Goal: Task Accomplishment & Management: Complete application form

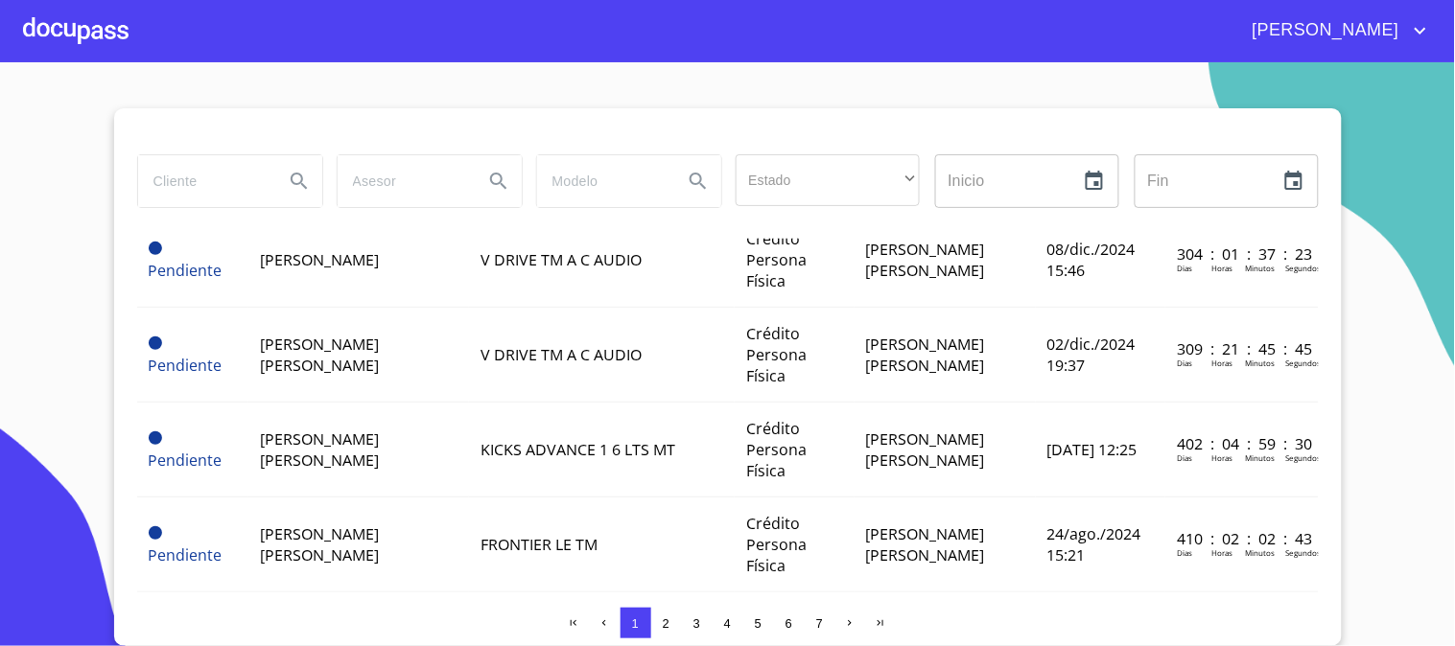
scroll to position [959, 0]
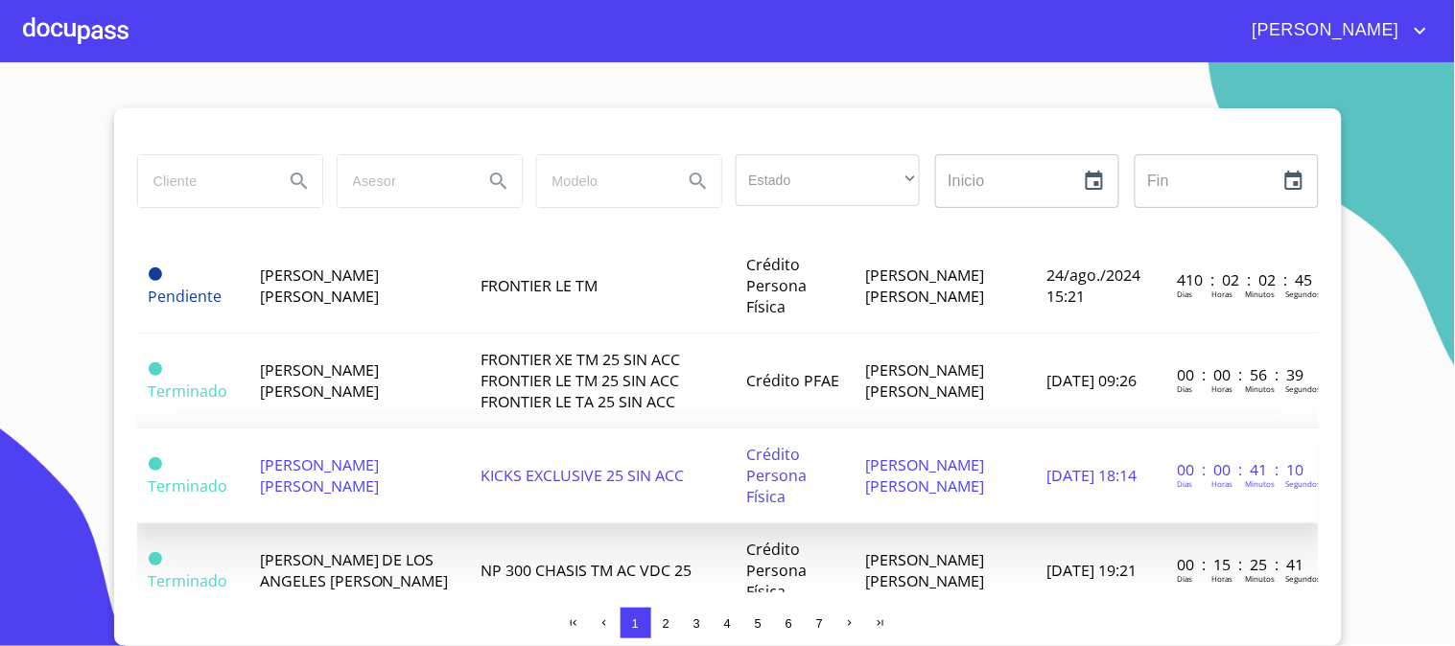
click at [359, 473] on span "[PERSON_NAME] [PERSON_NAME]" at bounding box center [319, 476] width 119 height 42
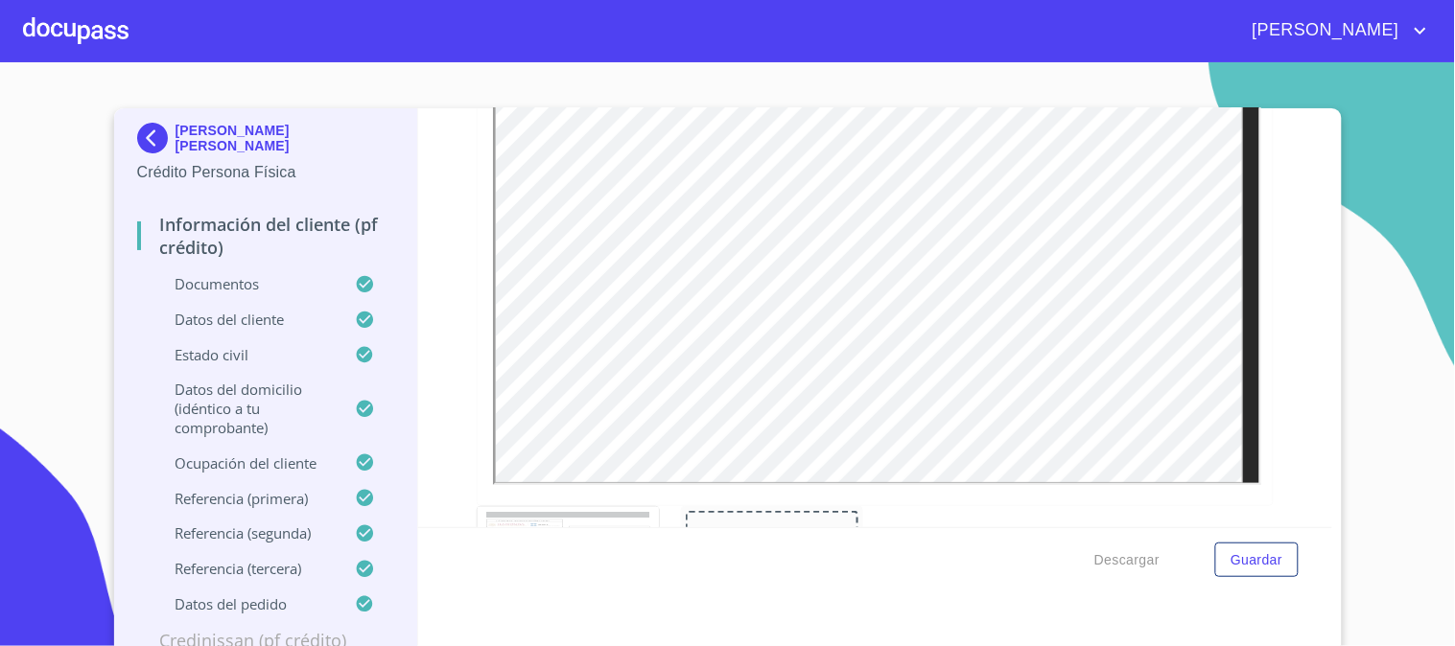
scroll to position [11177, 0]
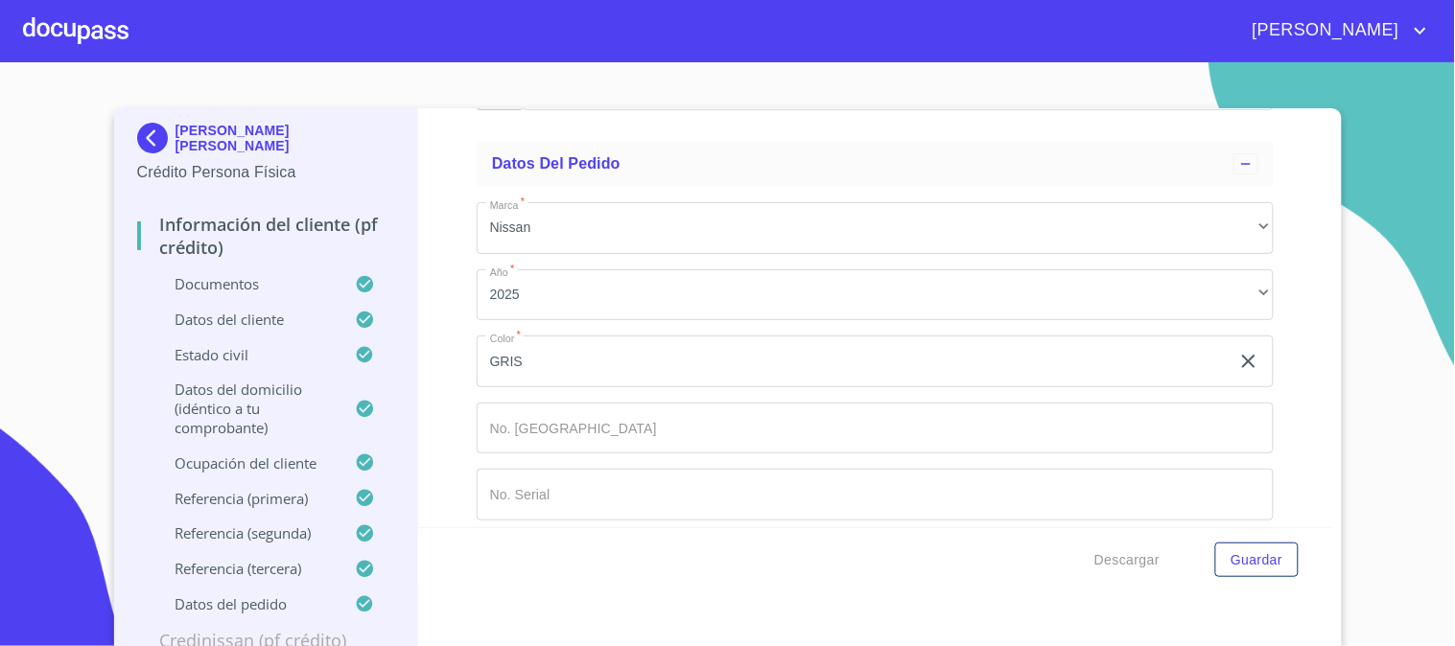
click at [598, 469] on input "Documento de identificación   *" at bounding box center [875, 495] width 797 height 52
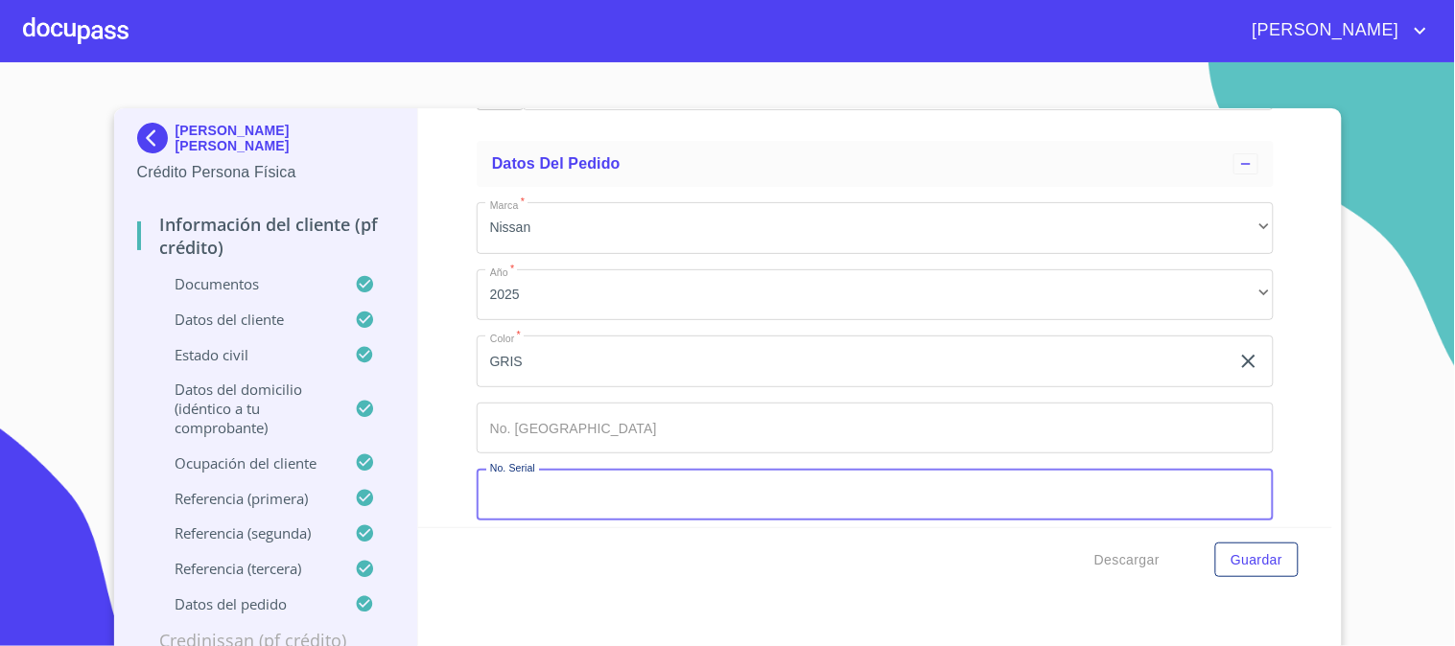
paste input "[US_VEHICLE_IDENTIFICATION_NUMBER]"
type input "[US_VEHICLE_IDENTIFICATION_NUMBER]"
click at [627, 420] on input "Documento de identificación   *" at bounding box center [875, 429] width 797 height 52
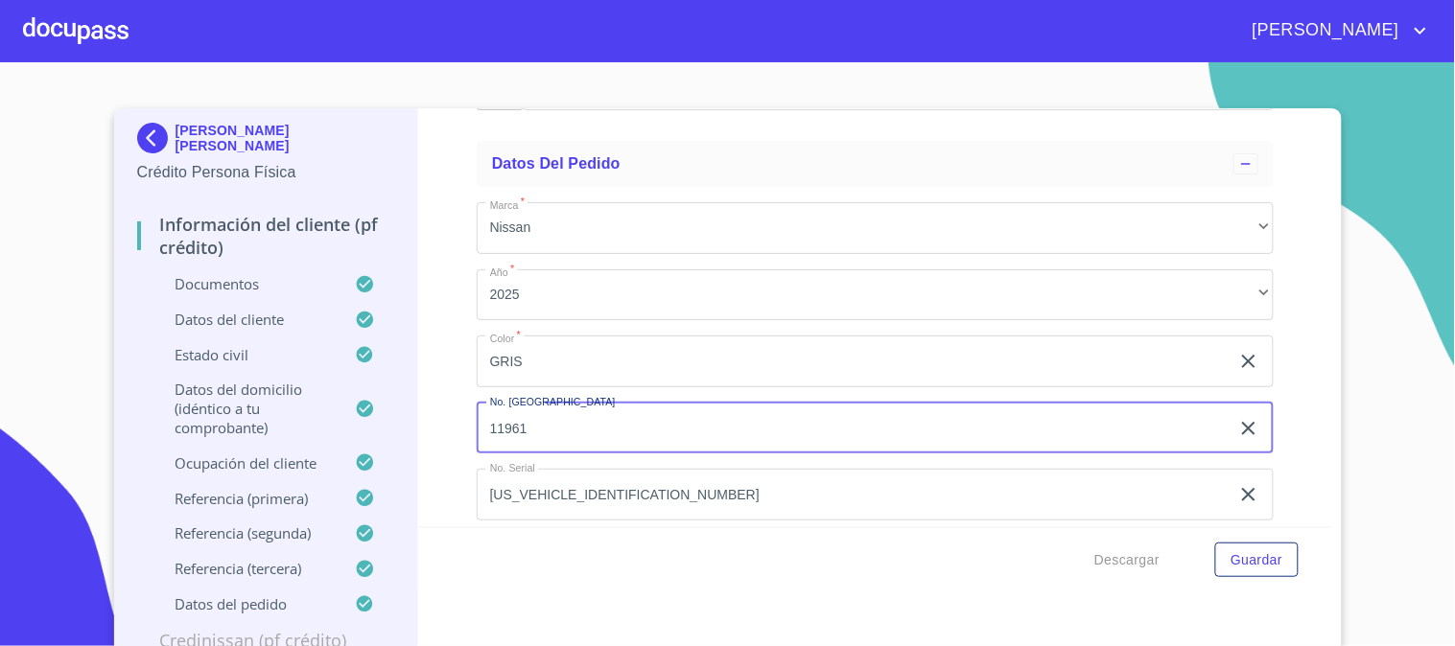
type input "11961"
click at [1261, 247] on div "Información del cliente (PF crédito) Documentos Documento de identificación   *…" at bounding box center [875, 317] width 914 height 419
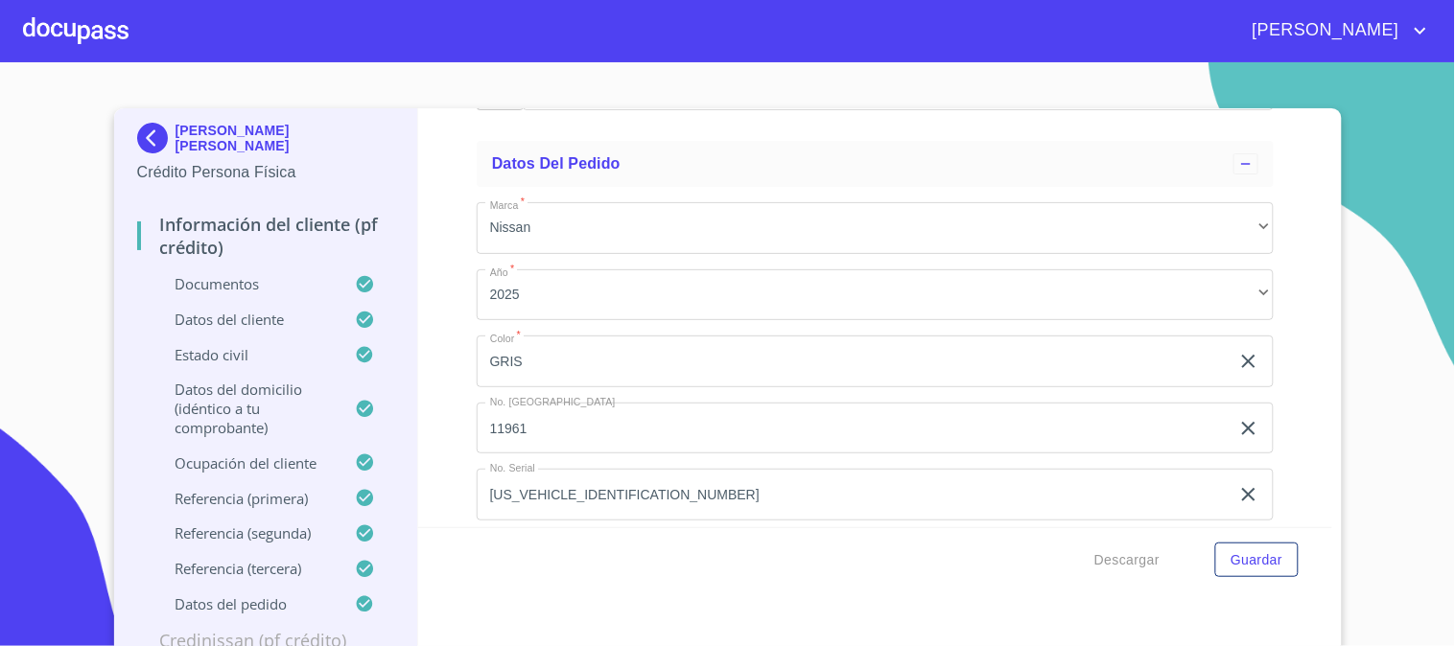
scroll to position [11, 0]
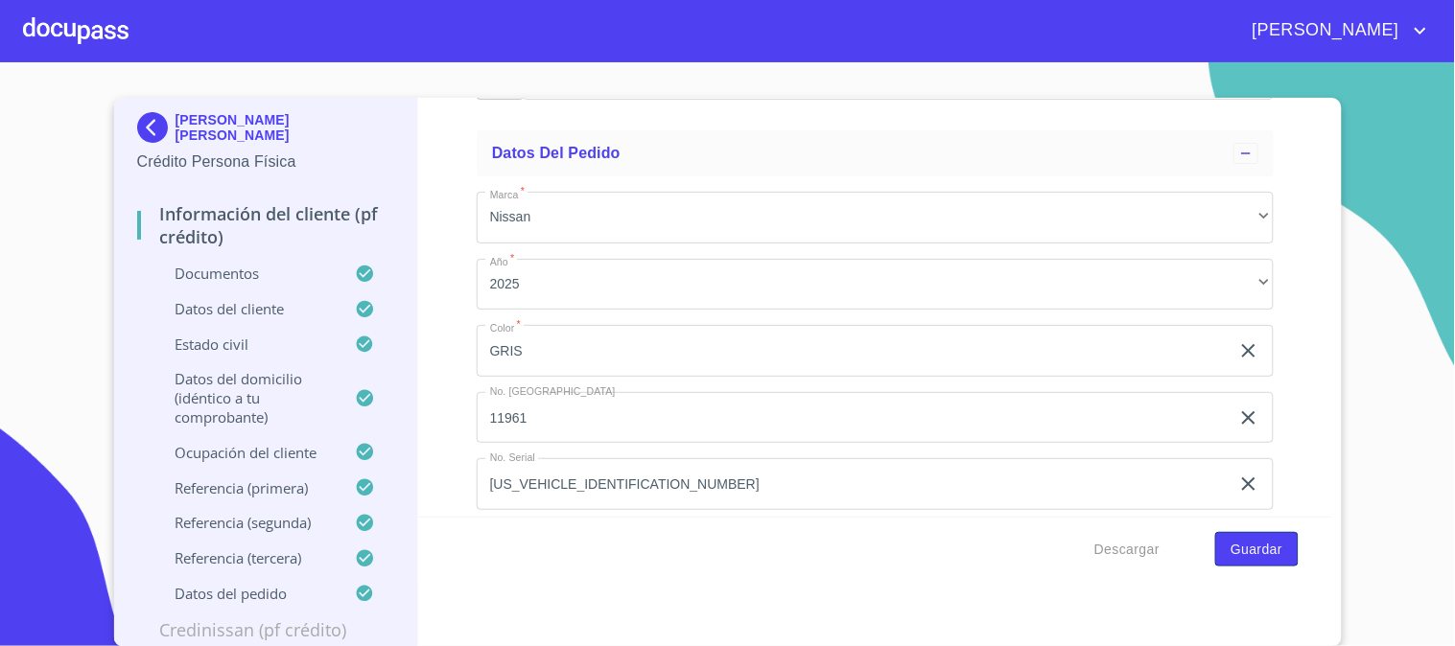
click at [1238, 538] on span "Guardar" at bounding box center [1256, 550] width 52 height 24
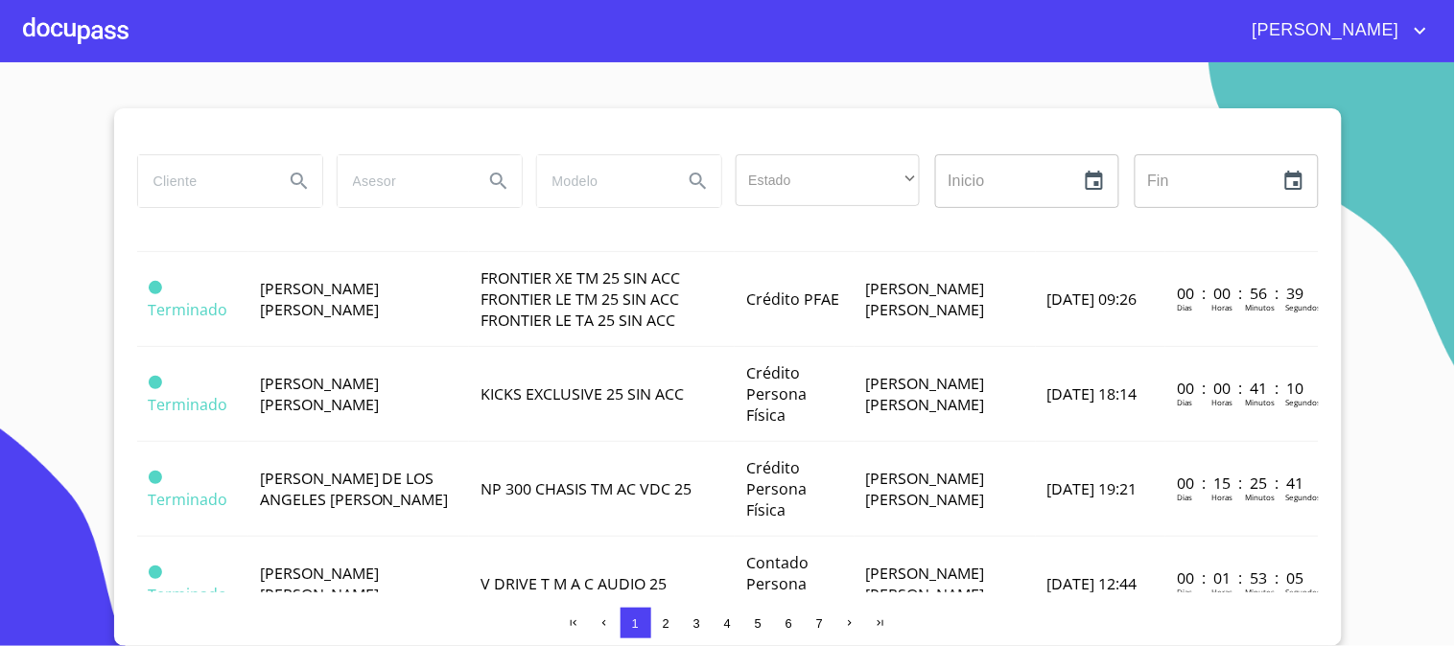
scroll to position [1065, 0]
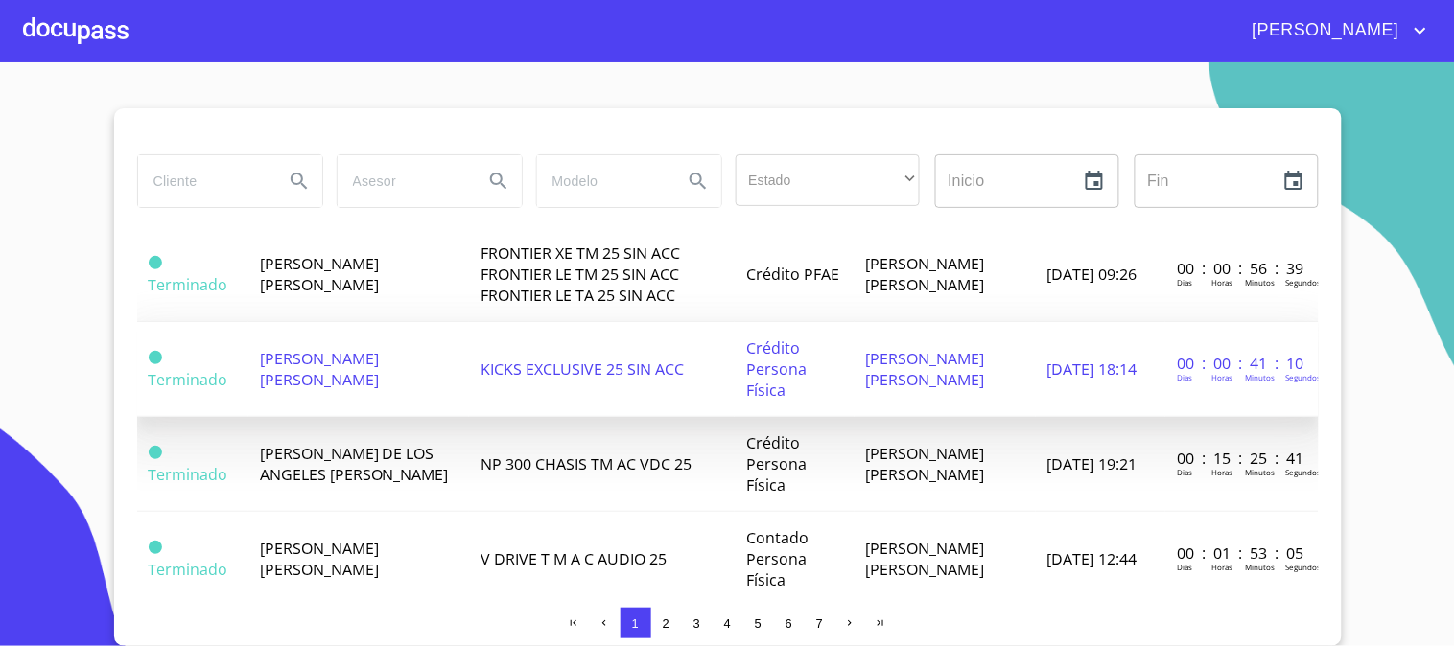
click at [436, 365] on td "[PERSON_NAME] [PERSON_NAME]" at bounding box center [358, 369] width 221 height 95
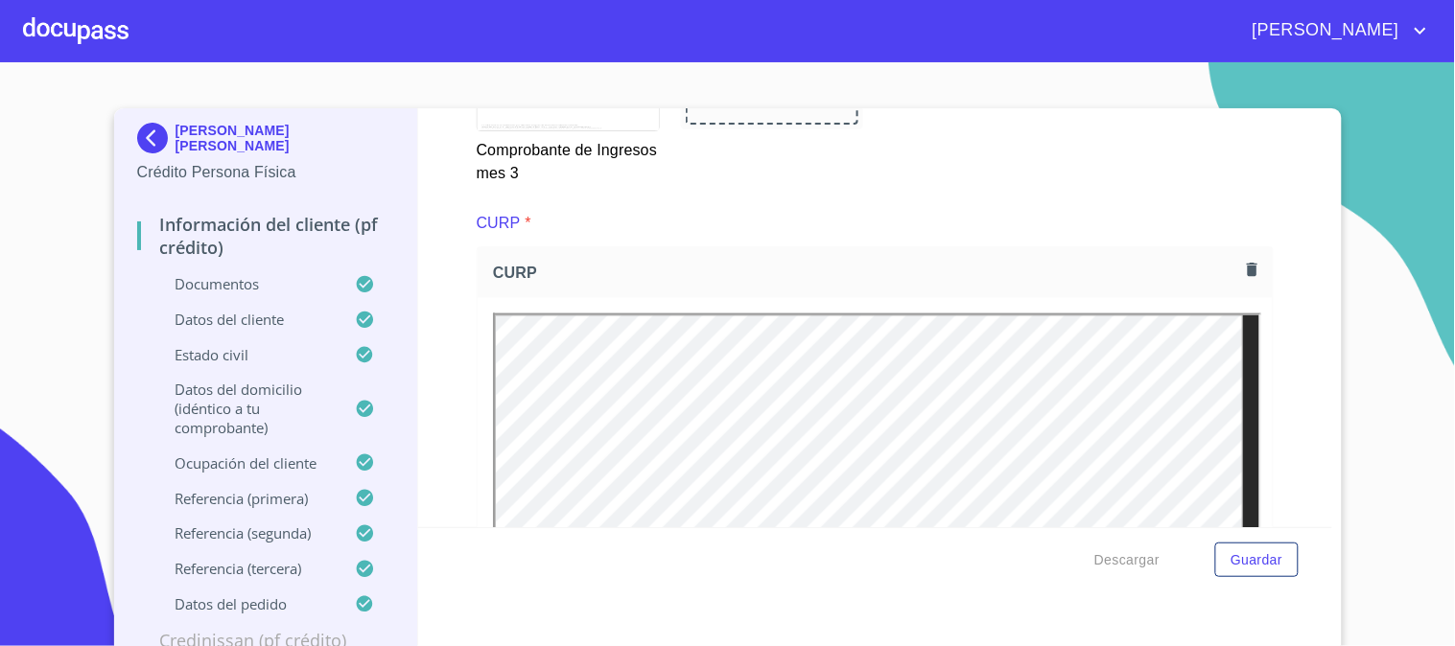
scroll to position [4368, 0]
click at [1247, 267] on icon "button" at bounding box center [1252, 271] width 11 height 13
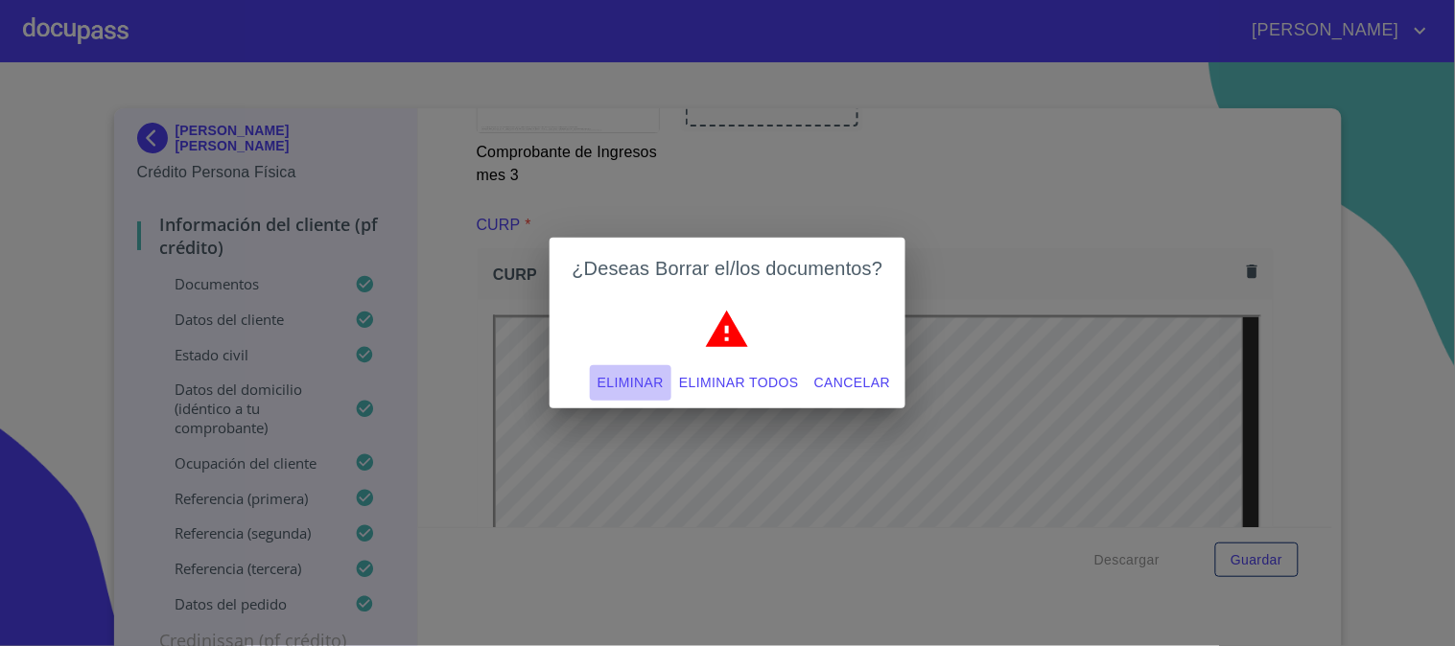
click at [611, 368] on button "Eliminar" at bounding box center [631, 382] width 82 height 35
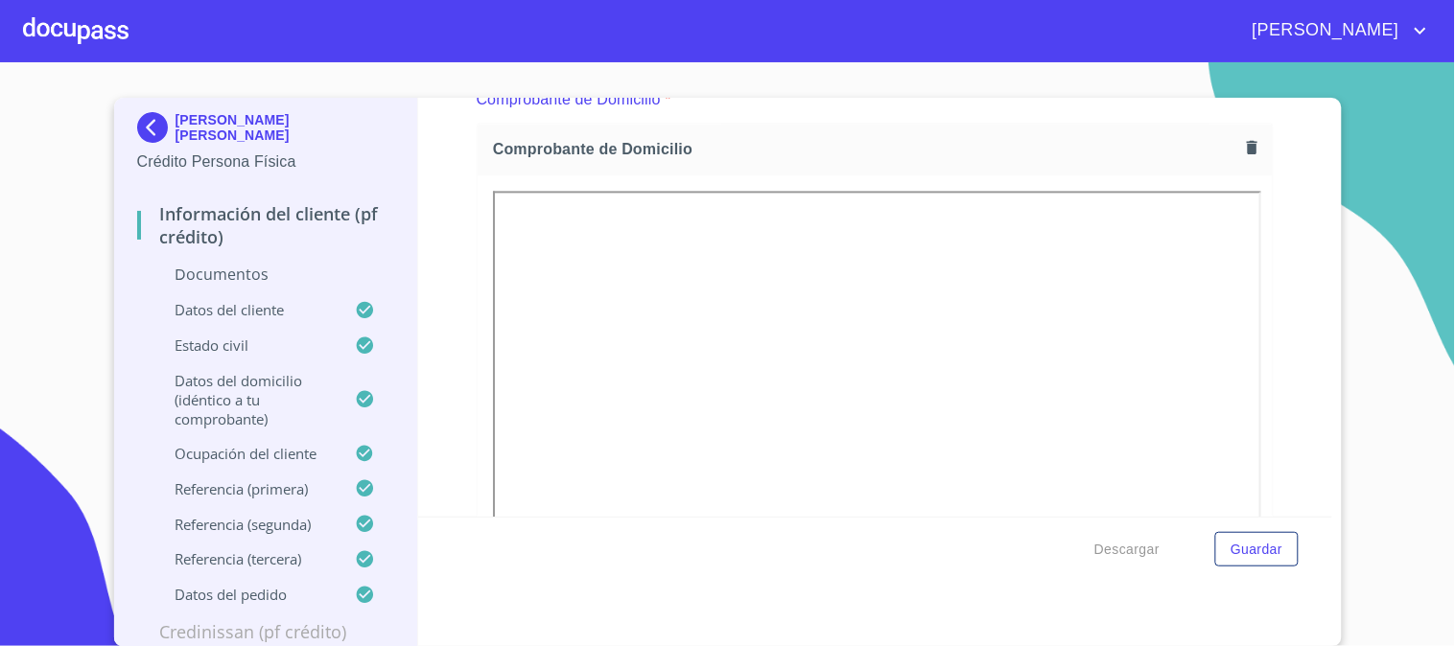
scroll to position [1065, 0]
click at [1247, 146] on icon "button" at bounding box center [1252, 145] width 11 height 13
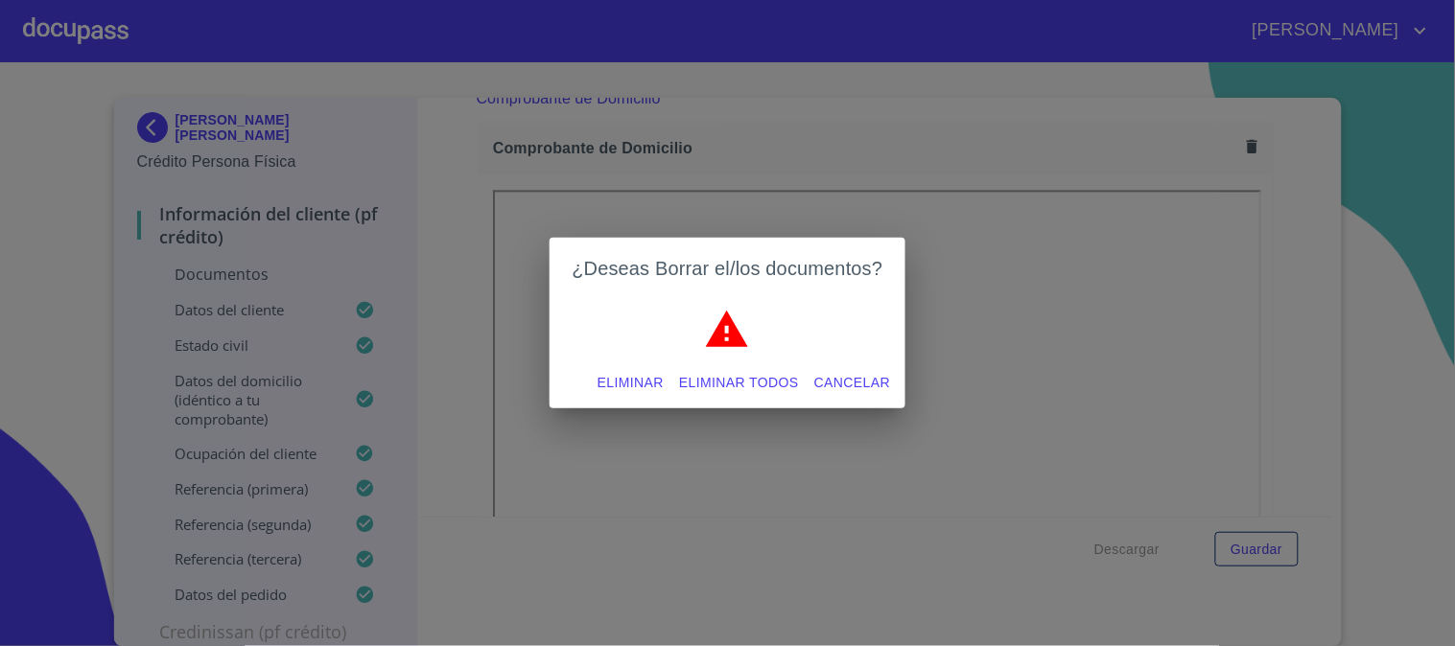
click at [610, 378] on span "Eliminar" at bounding box center [630, 383] width 66 height 24
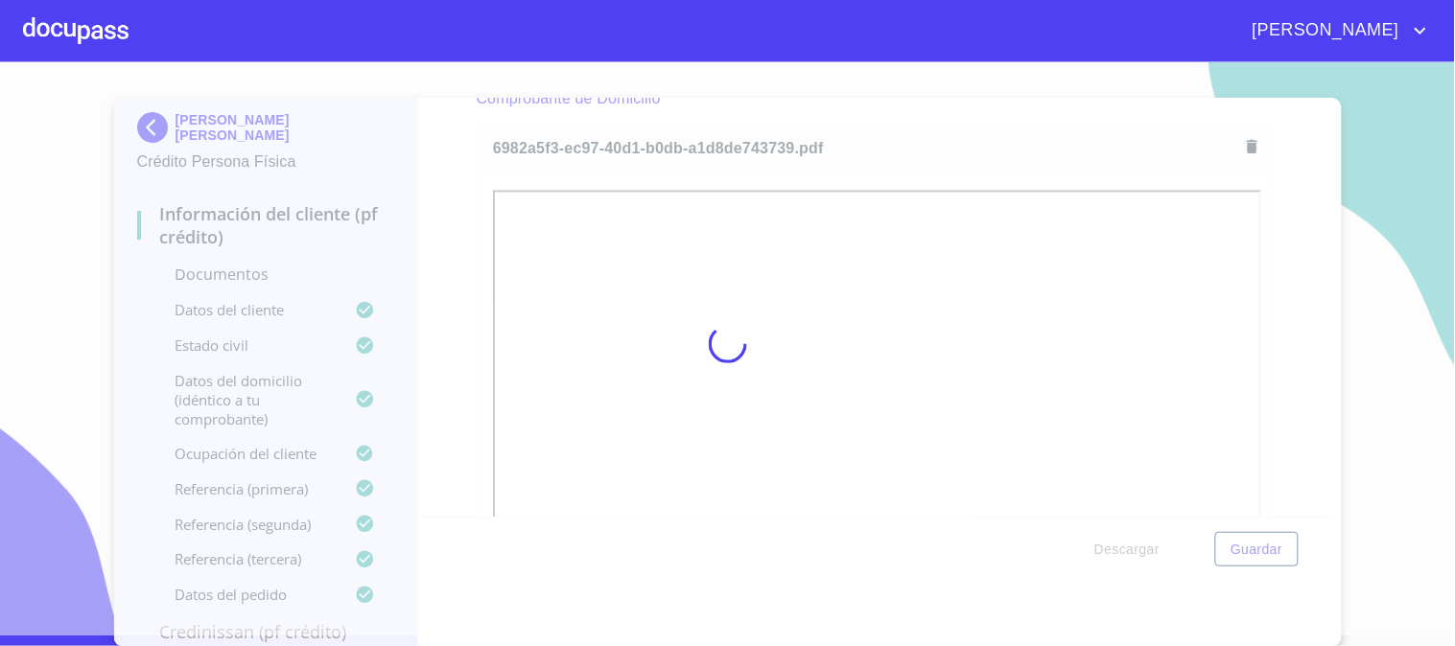
drag, startPoint x: 456, startPoint y: 207, endPoint x: 760, endPoint y: 369, distance: 343.7
click at [456, 207] on div at bounding box center [727, 344] width 1455 height 584
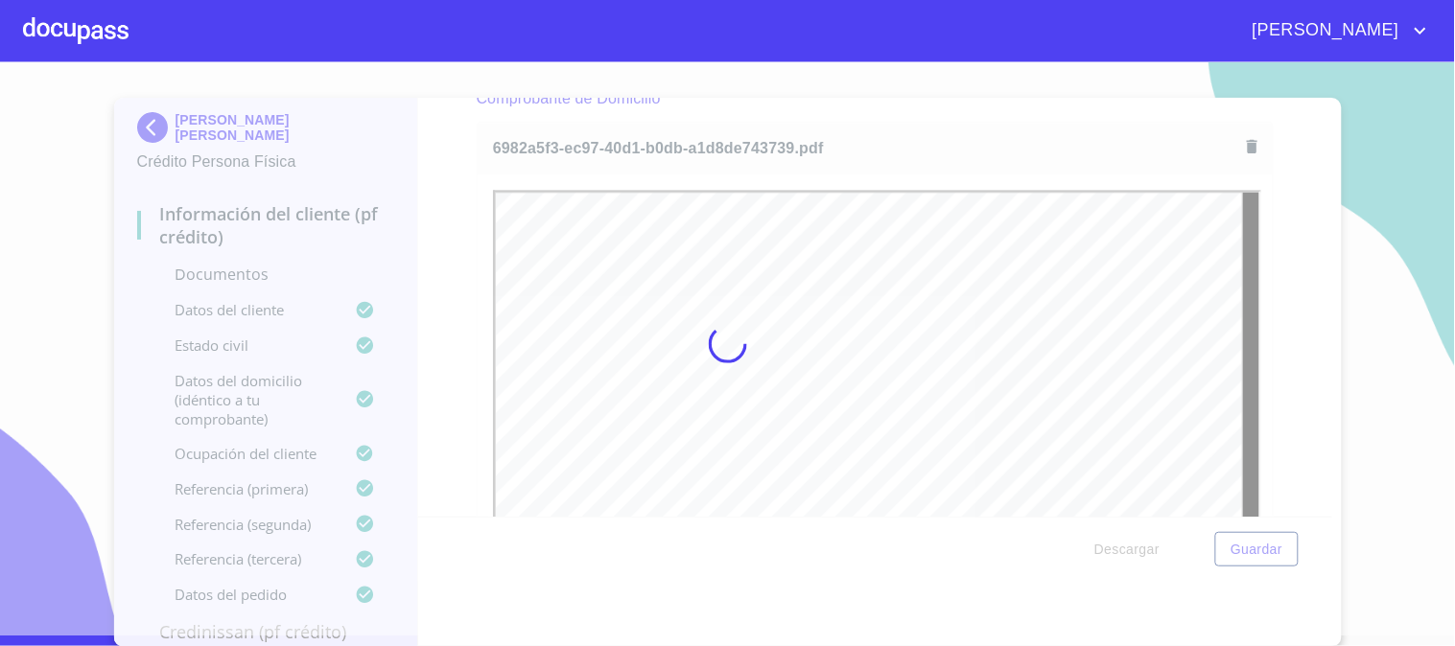
scroll to position [0, 0]
click at [1321, 505] on div at bounding box center [727, 344] width 1455 height 584
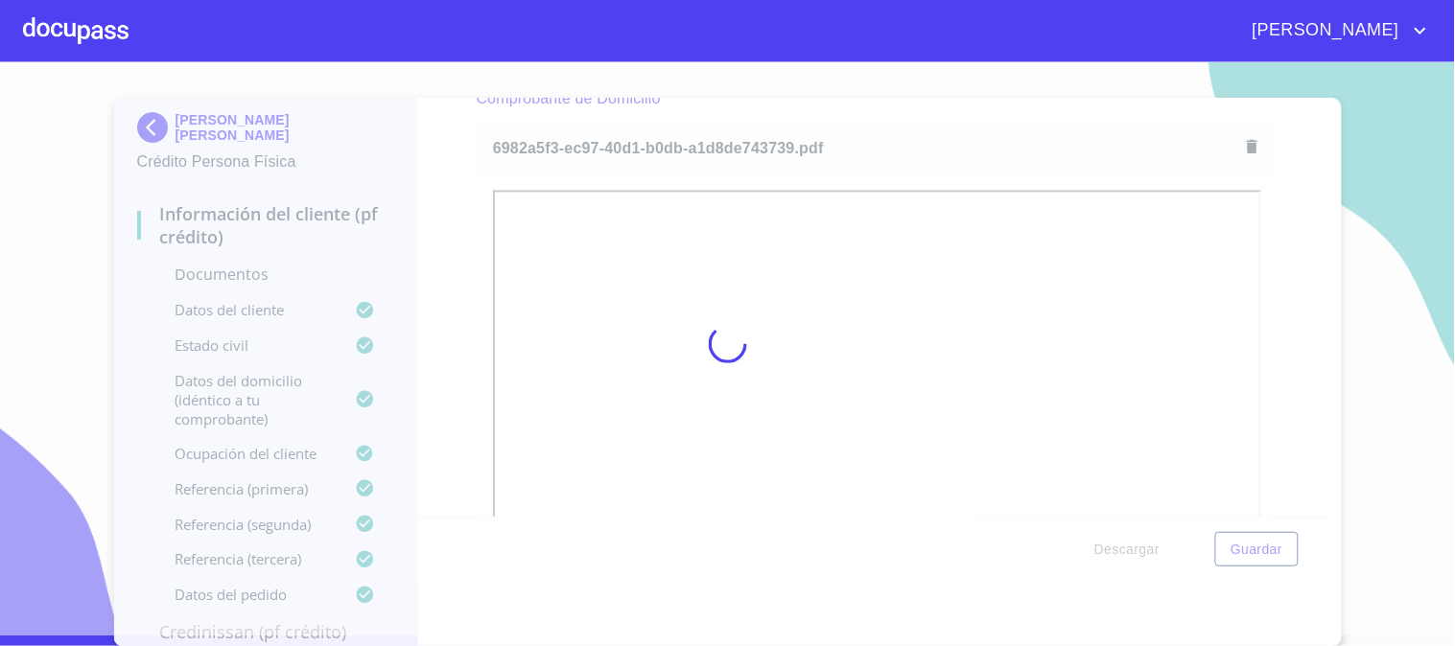
click at [1321, 505] on div at bounding box center [727, 344] width 1455 height 584
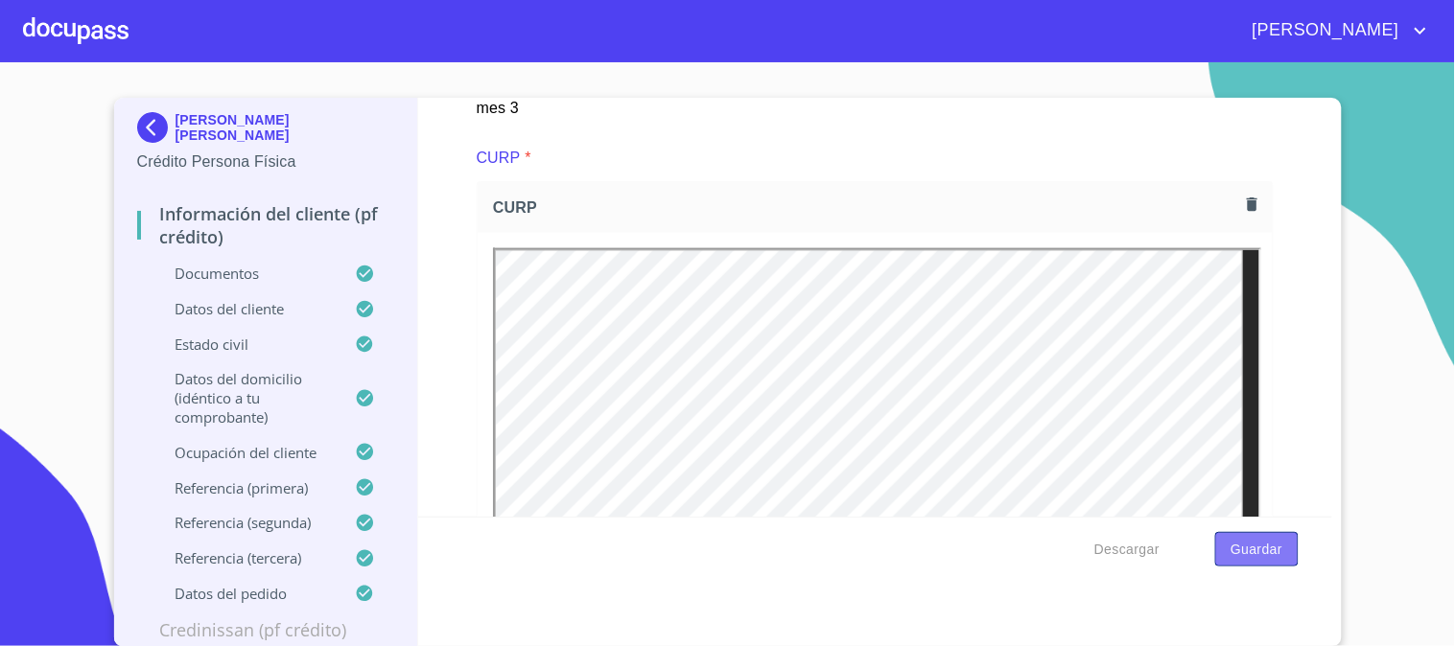
click at [1244, 538] on span "Guardar" at bounding box center [1256, 550] width 52 height 24
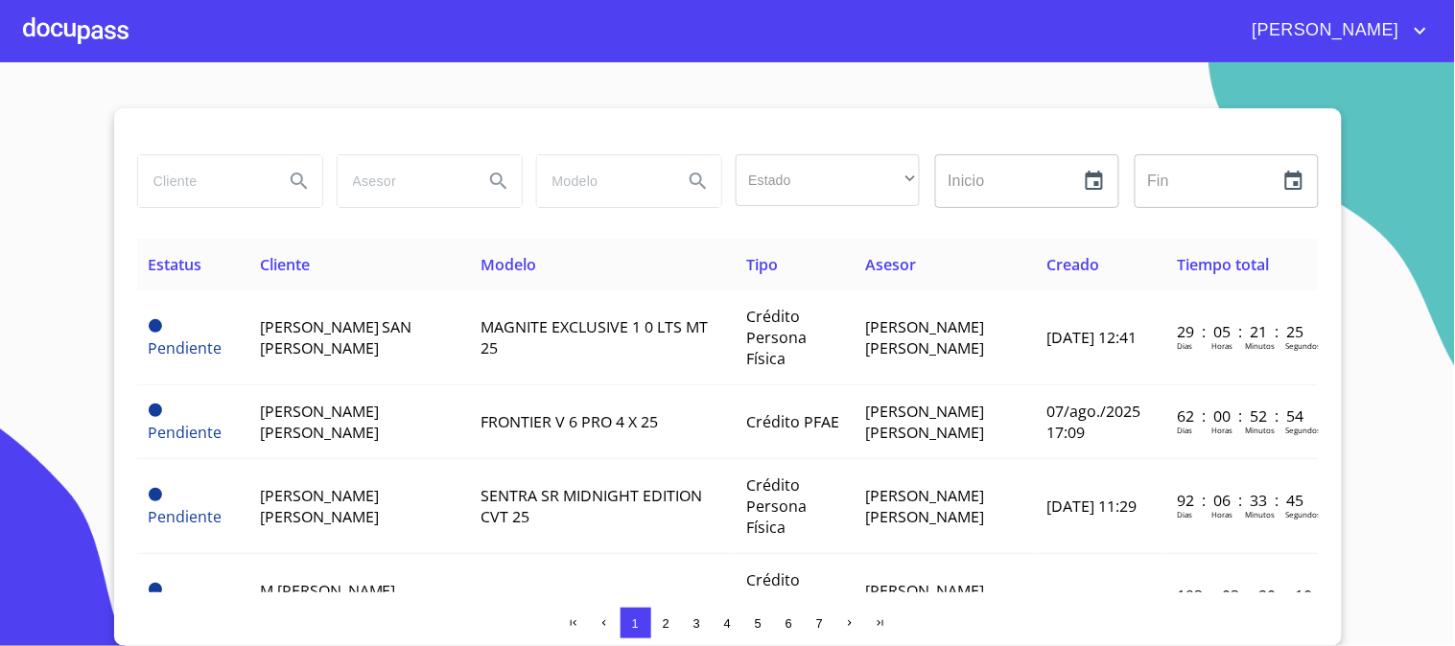
click at [91, 38] on div at bounding box center [75, 30] width 105 height 61
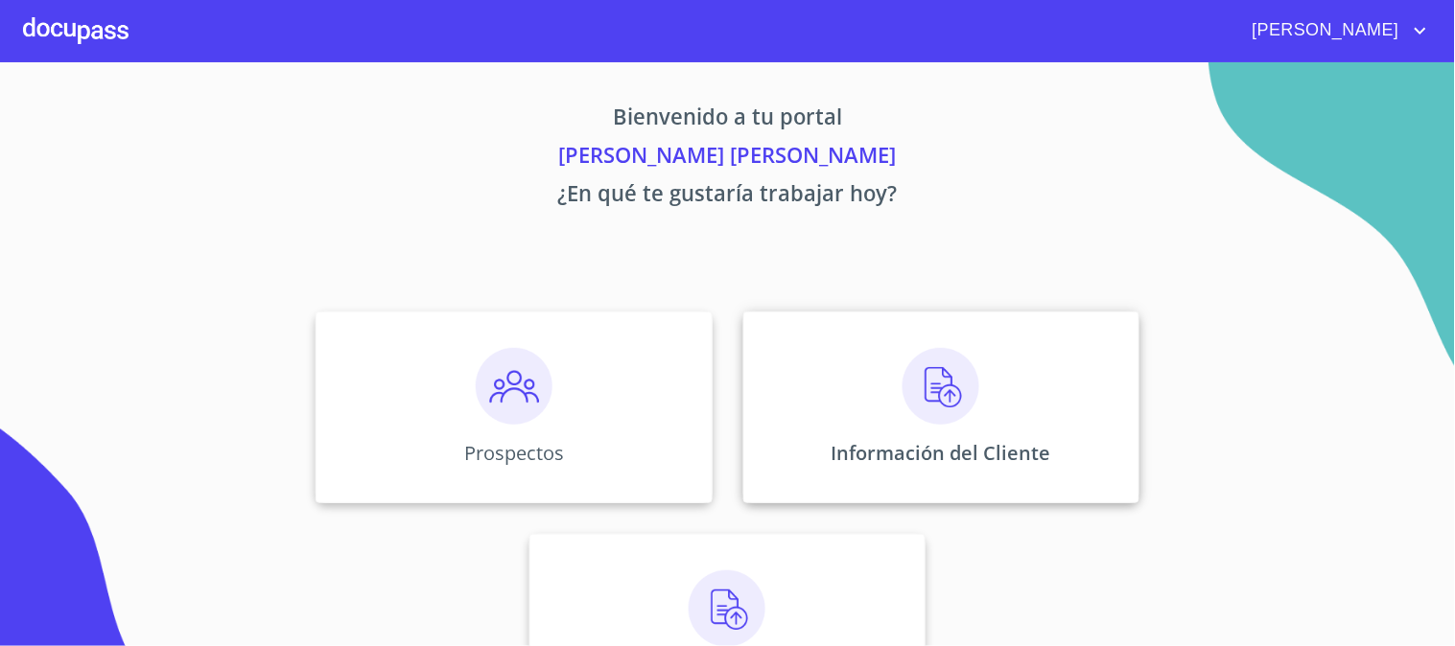
click at [936, 397] on img at bounding box center [940, 386] width 77 height 77
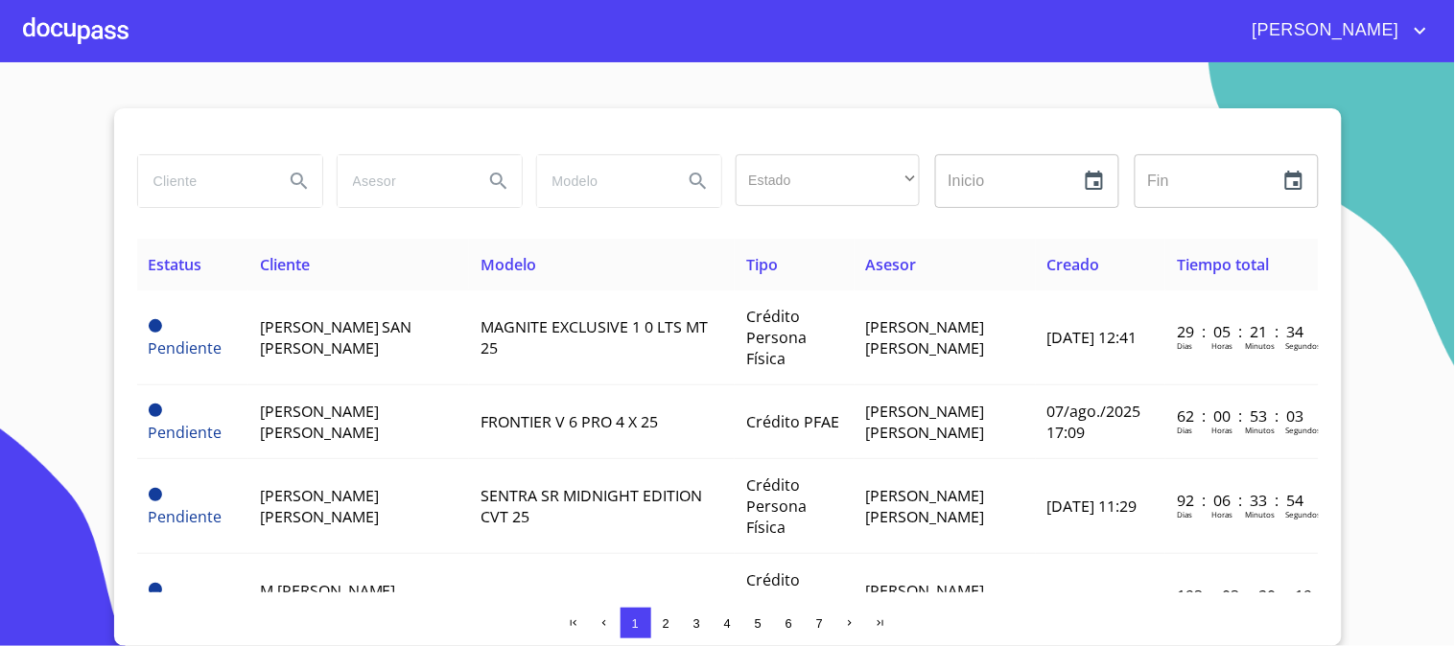
click at [117, 35] on div at bounding box center [75, 30] width 105 height 61
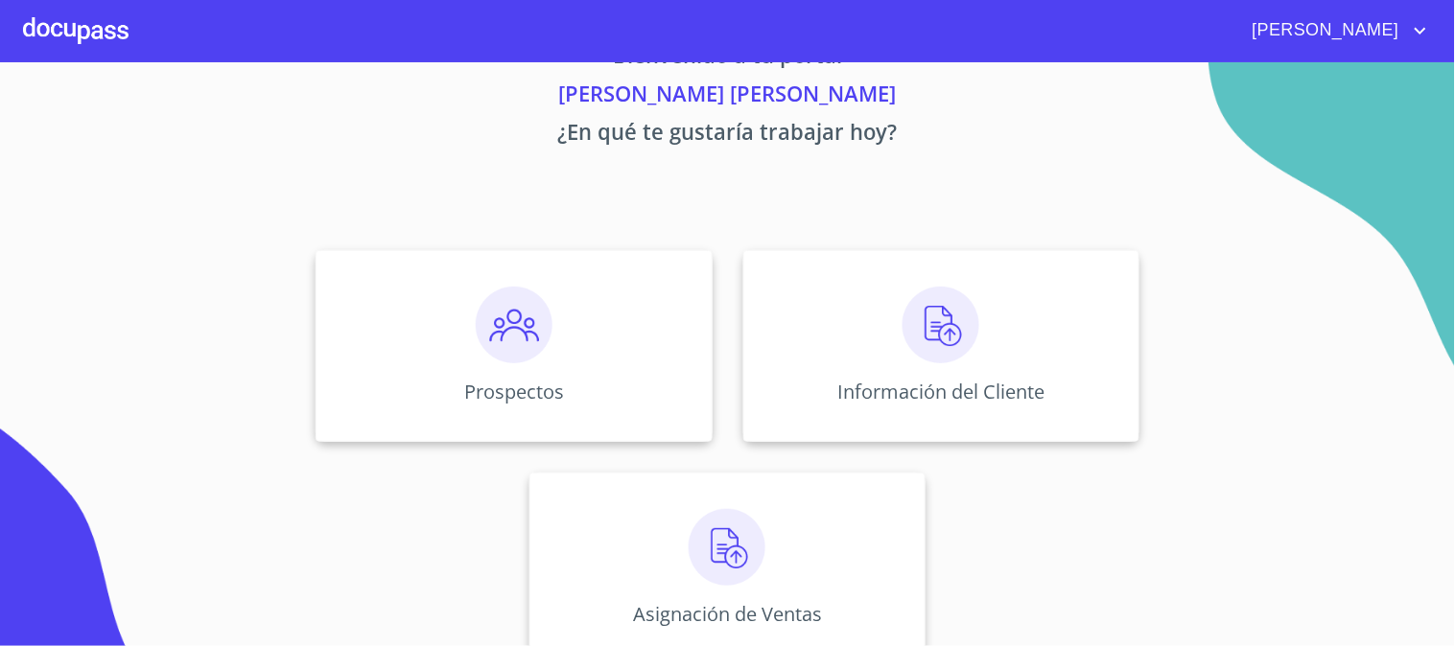
scroll to position [93, 0]
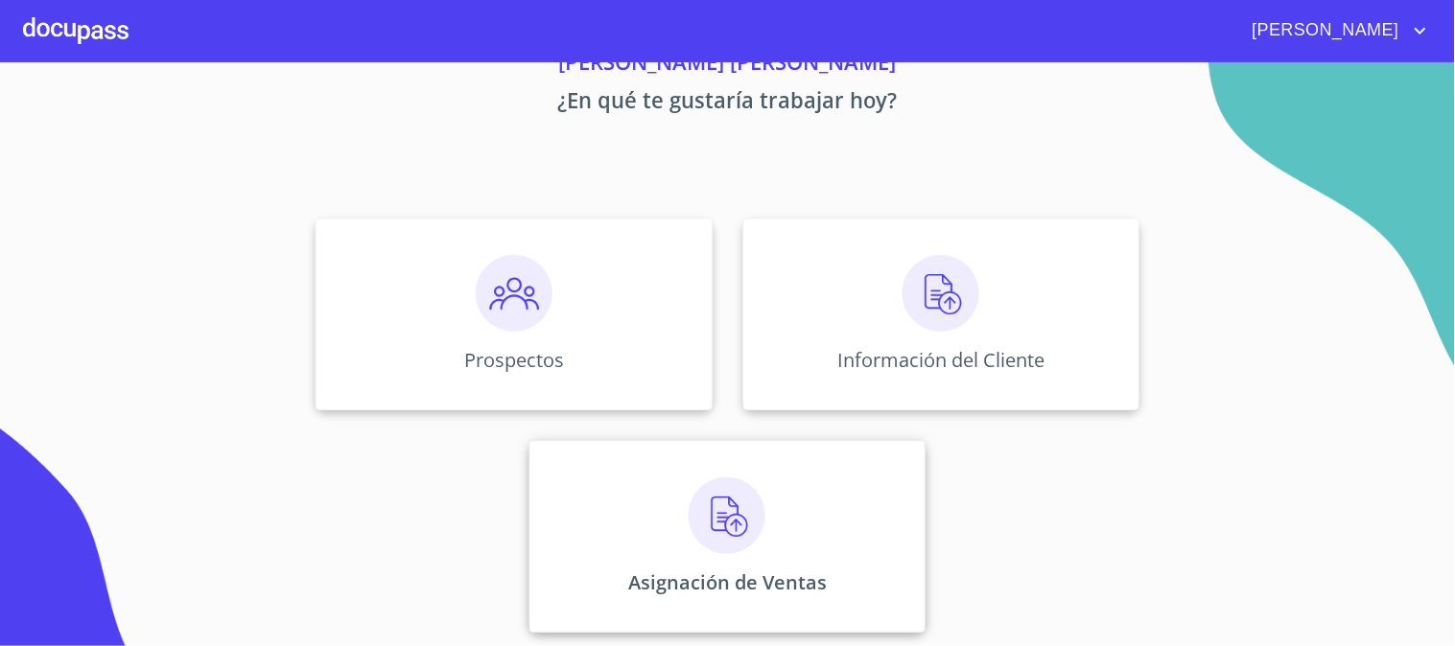
click at [733, 504] on img at bounding box center [727, 516] width 77 height 77
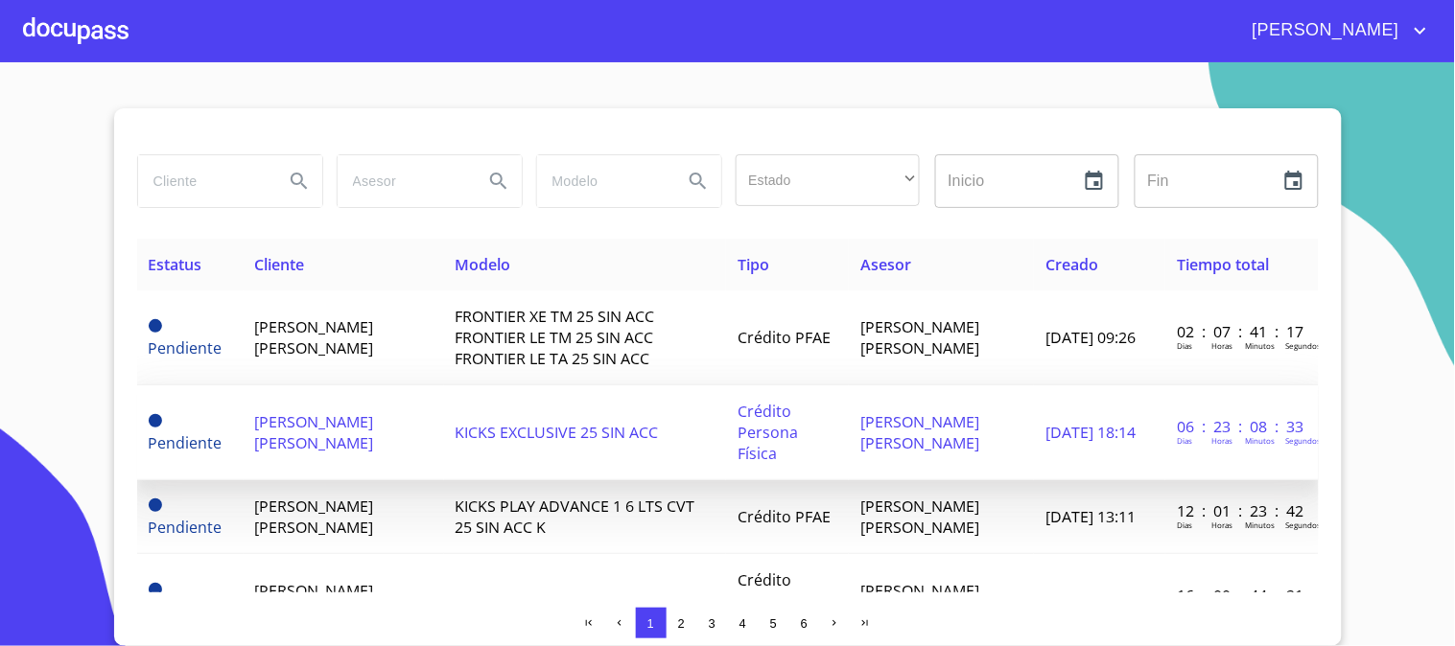
click at [374, 411] on span "[PERSON_NAME] [PERSON_NAME]" at bounding box center [314, 432] width 119 height 42
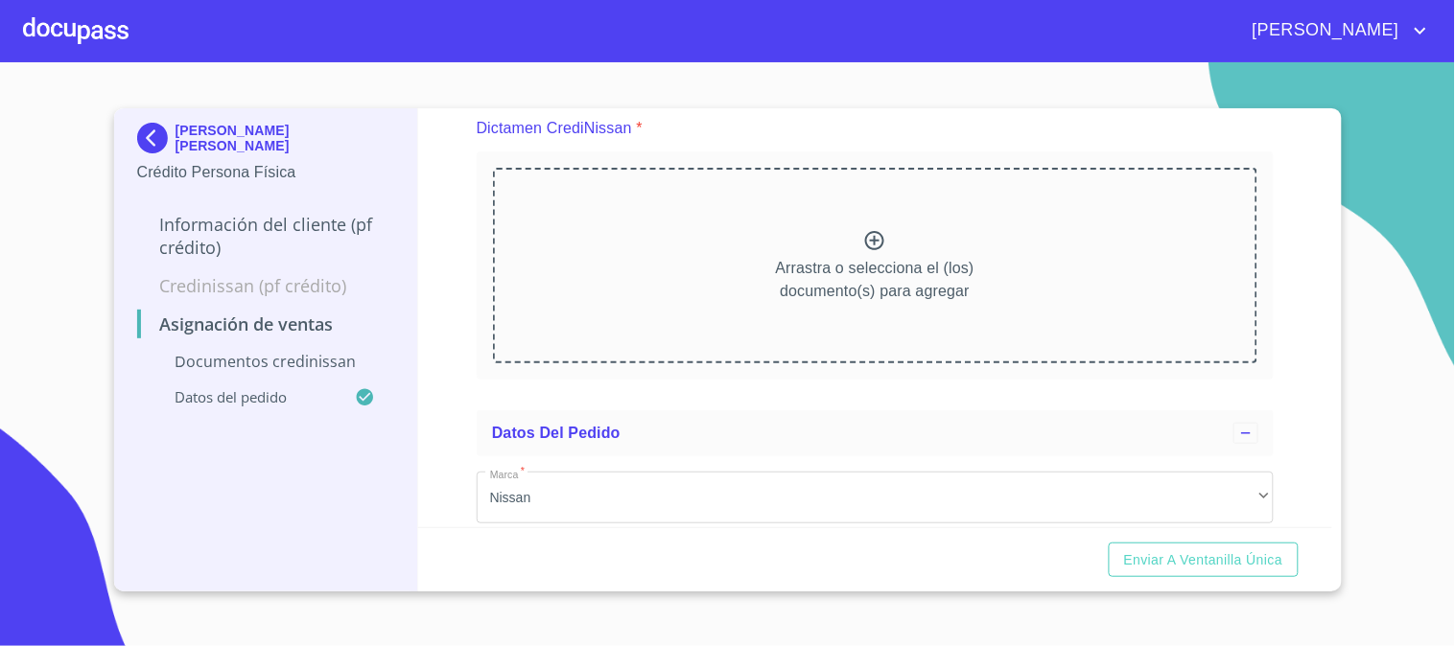
scroll to position [213, 0]
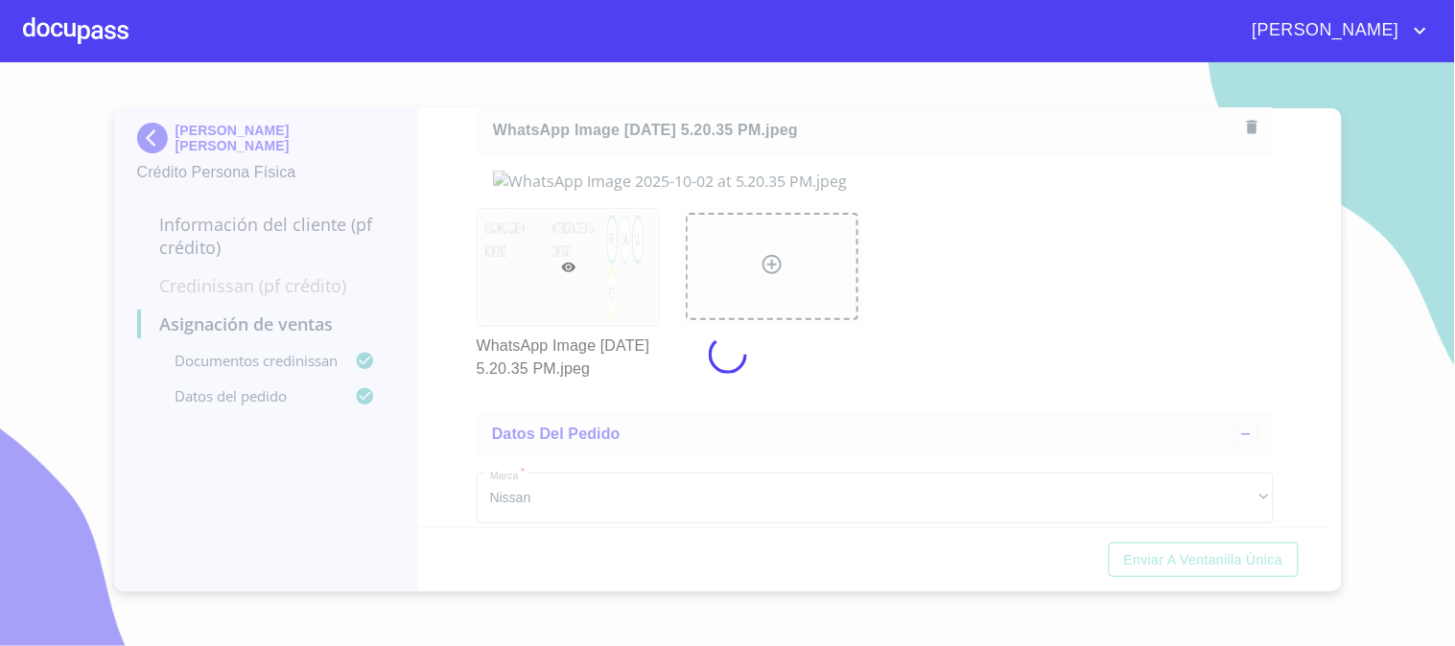
click at [457, 224] on div at bounding box center [727, 354] width 1455 height 584
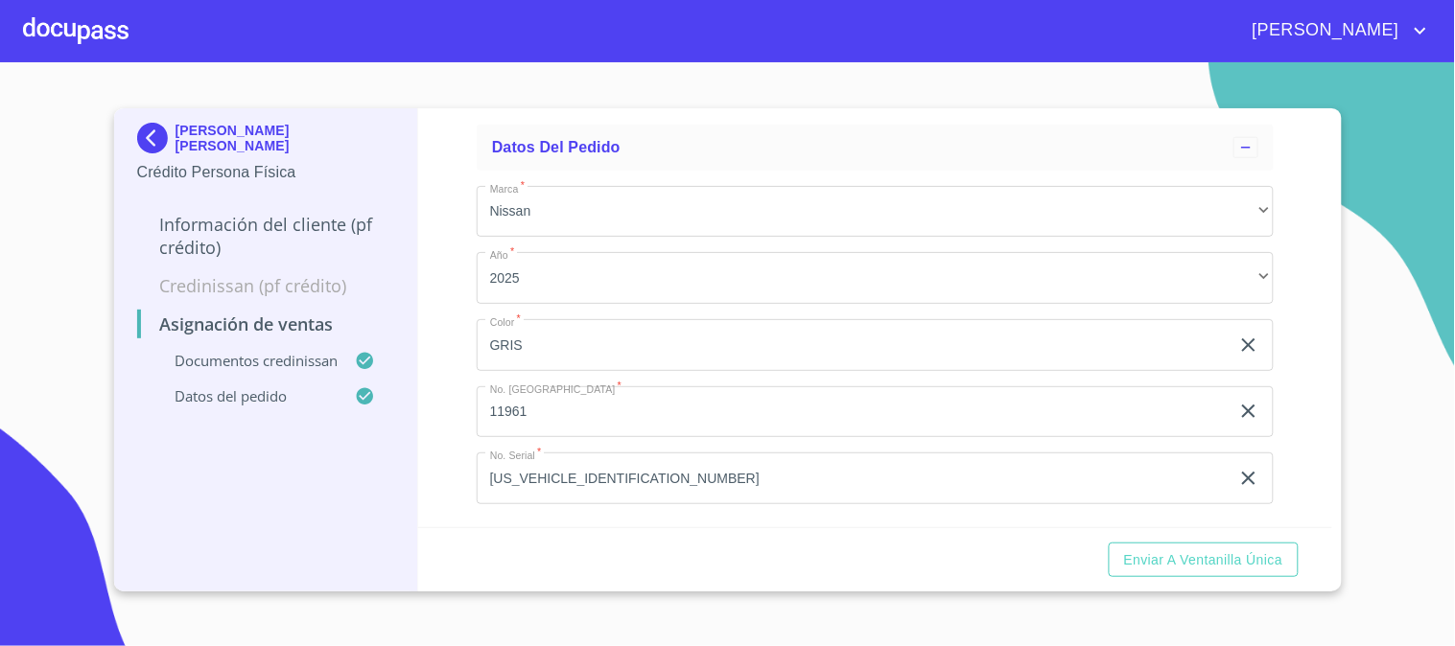
scroll to position [575, 0]
click at [1238, 567] on span "Enviar a Ventanilla única" at bounding box center [1203, 561] width 159 height 24
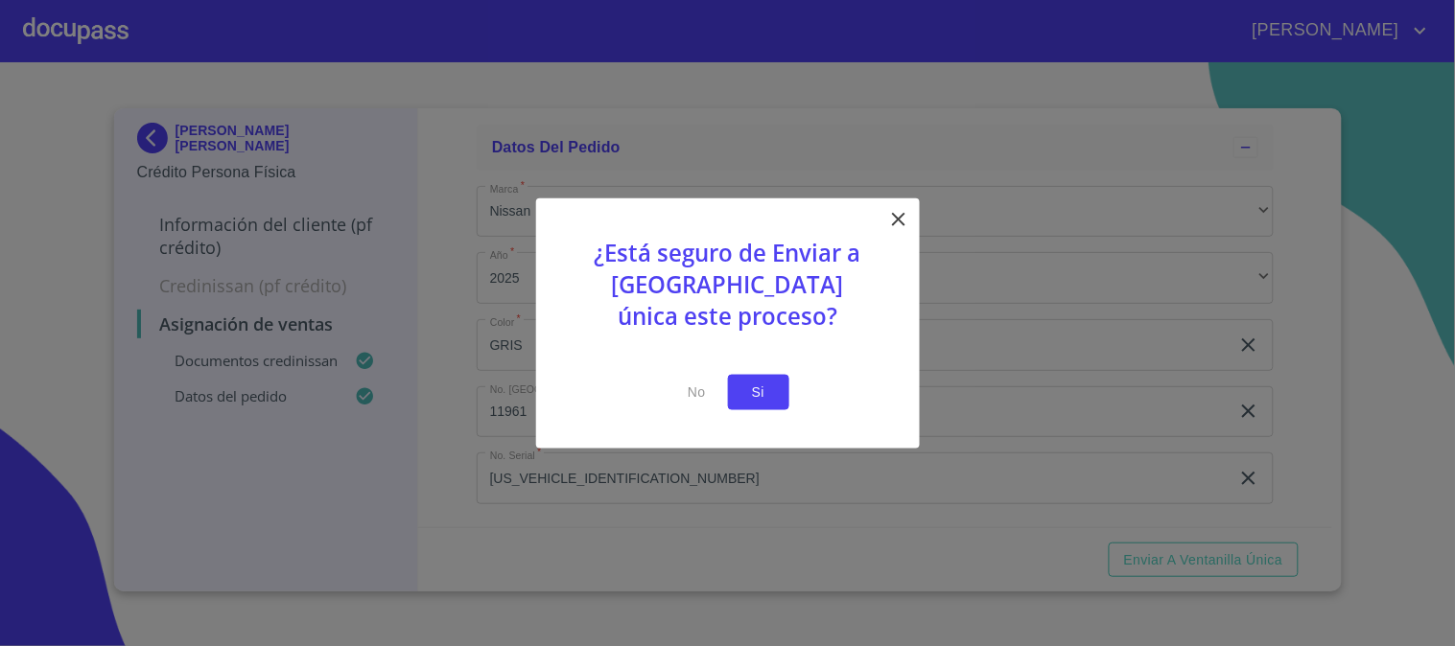
click at [754, 391] on span "Si" at bounding box center [758, 393] width 31 height 24
